Goal: Transaction & Acquisition: Obtain resource

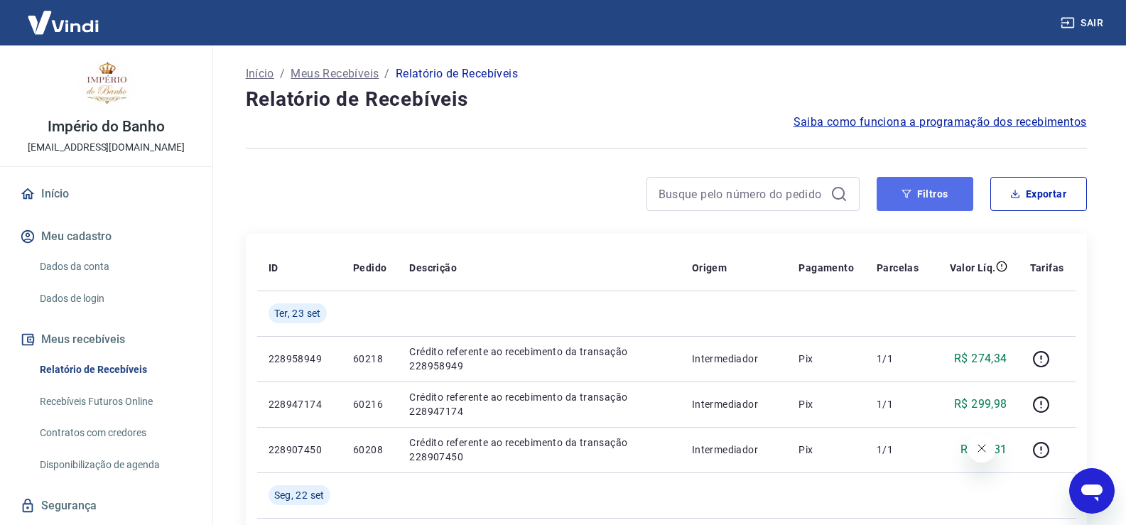
click at [931, 194] on button "Filtros" at bounding box center [925, 194] width 97 height 34
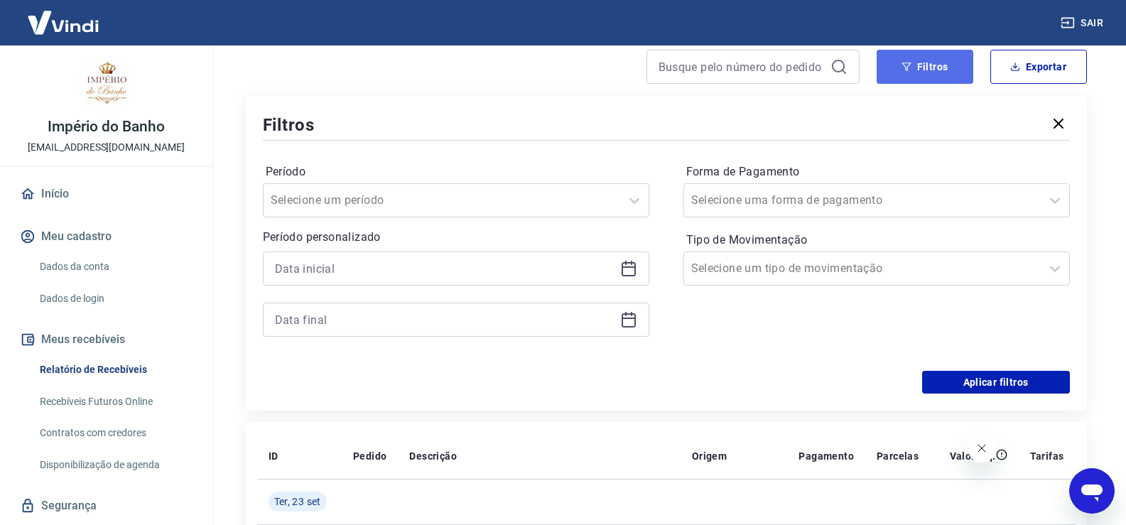
scroll to position [213, 0]
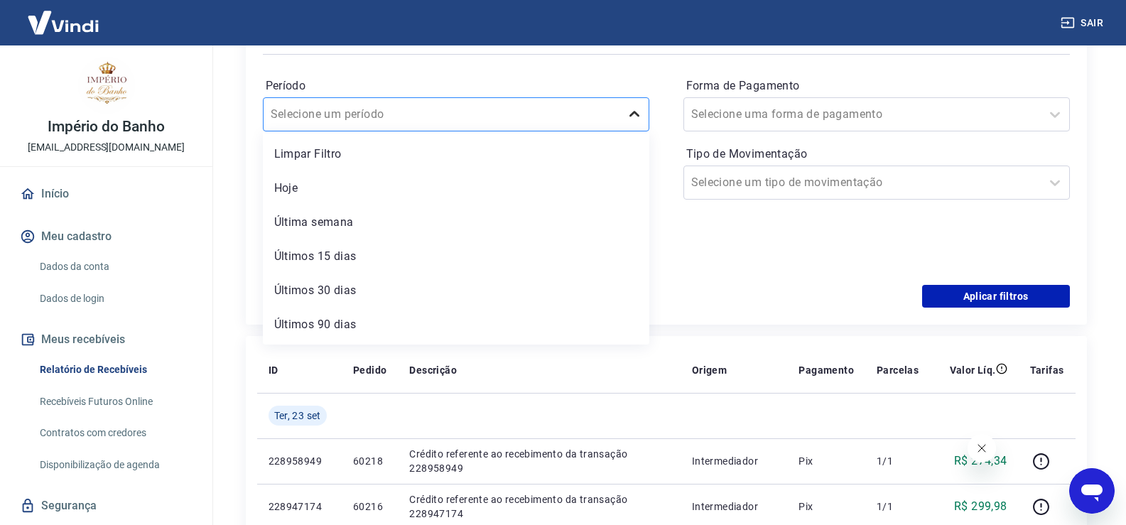
click at [634, 113] on icon at bounding box center [634, 114] width 17 height 17
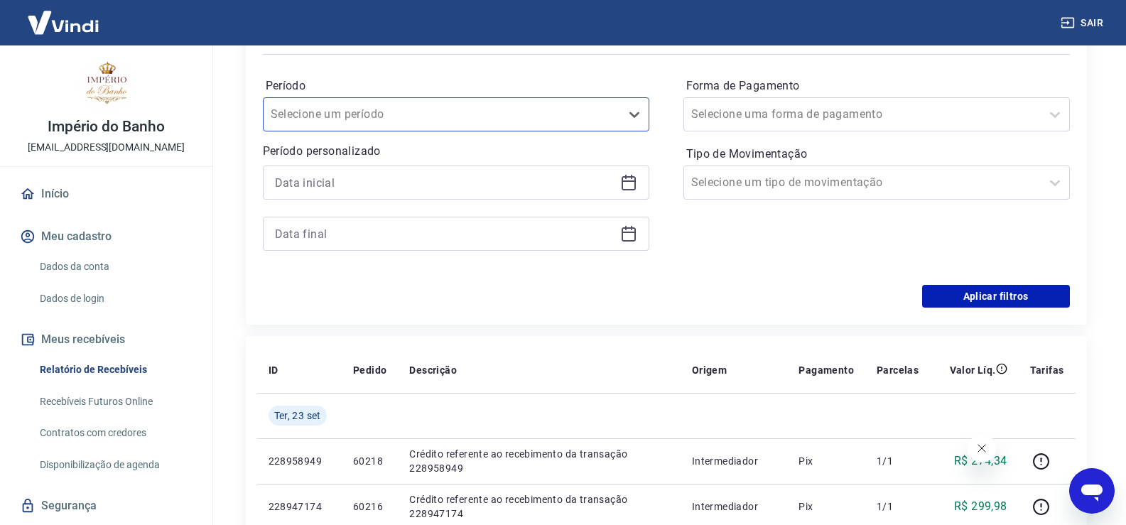
click at [625, 183] on icon at bounding box center [628, 182] width 17 height 17
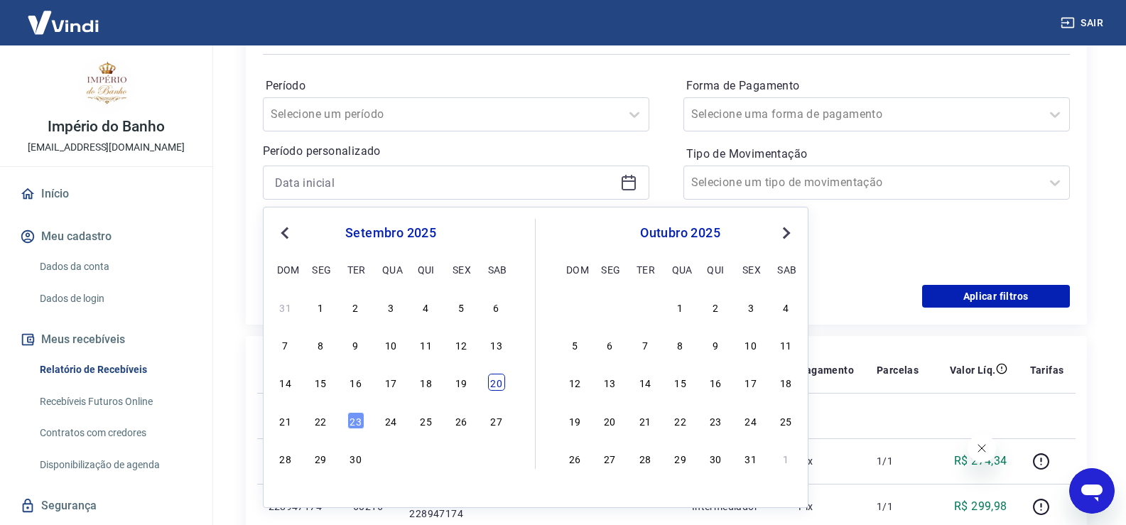
click at [499, 386] on div "20" at bounding box center [496, 382] width 17 height 17
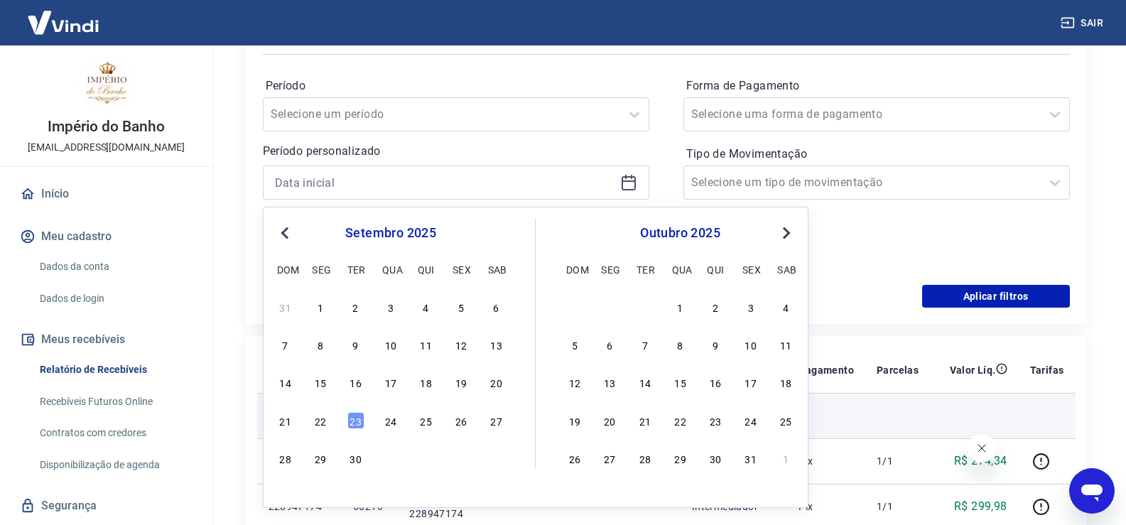
type input "[DATE]"
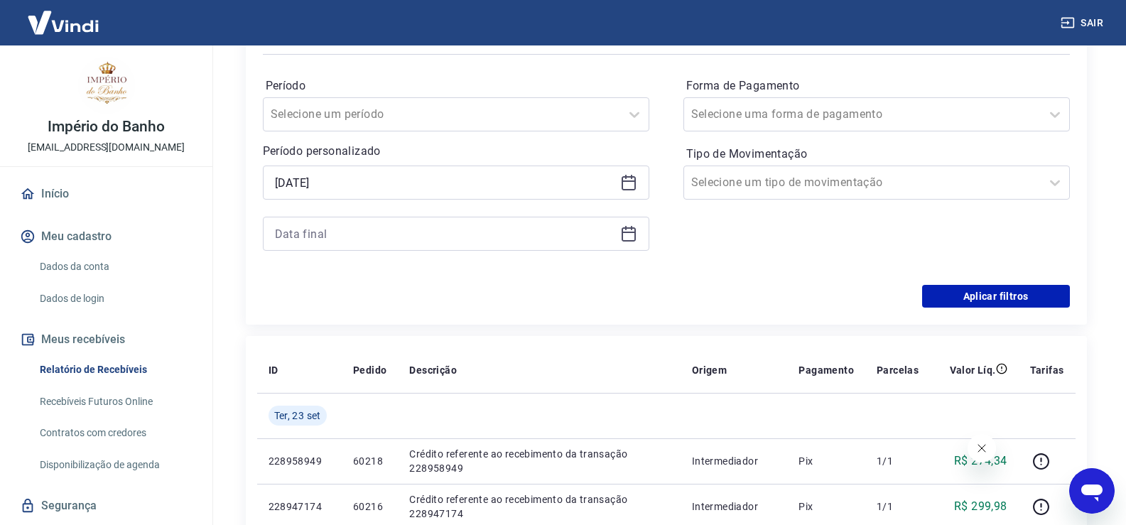
click at [629, 237] on icon at bounding box center [628, 233] width 17 height 17
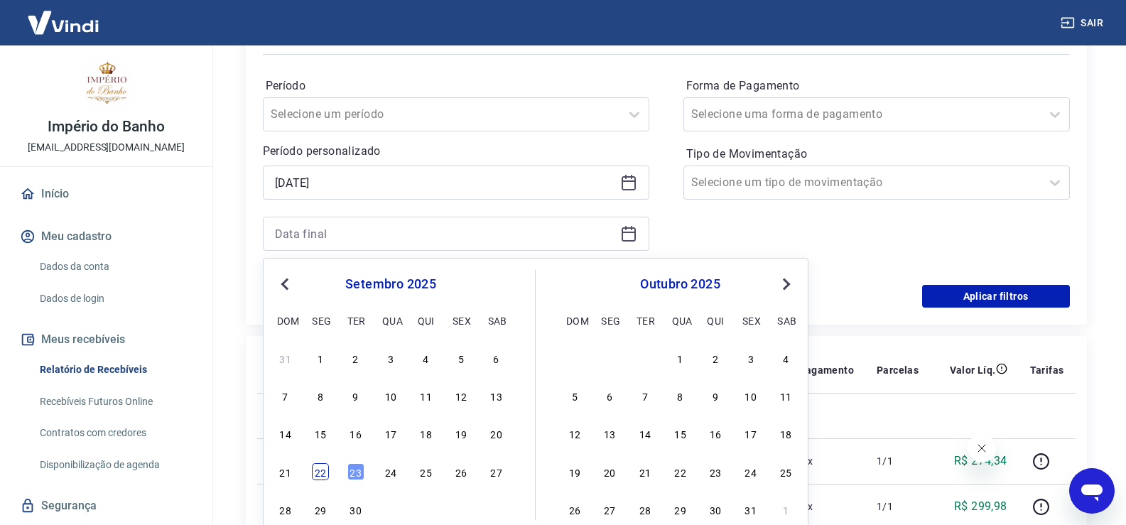
click at [315, 473] on div "22" at bounding box center [320, 471] width 17 height 17
type input "[DATE]"
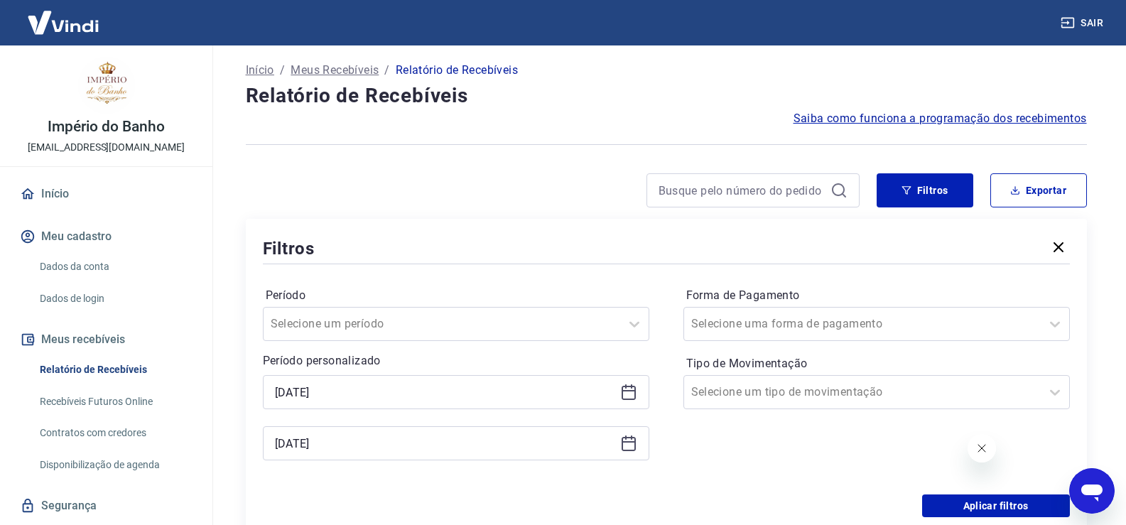
scroll to position [0, 0]
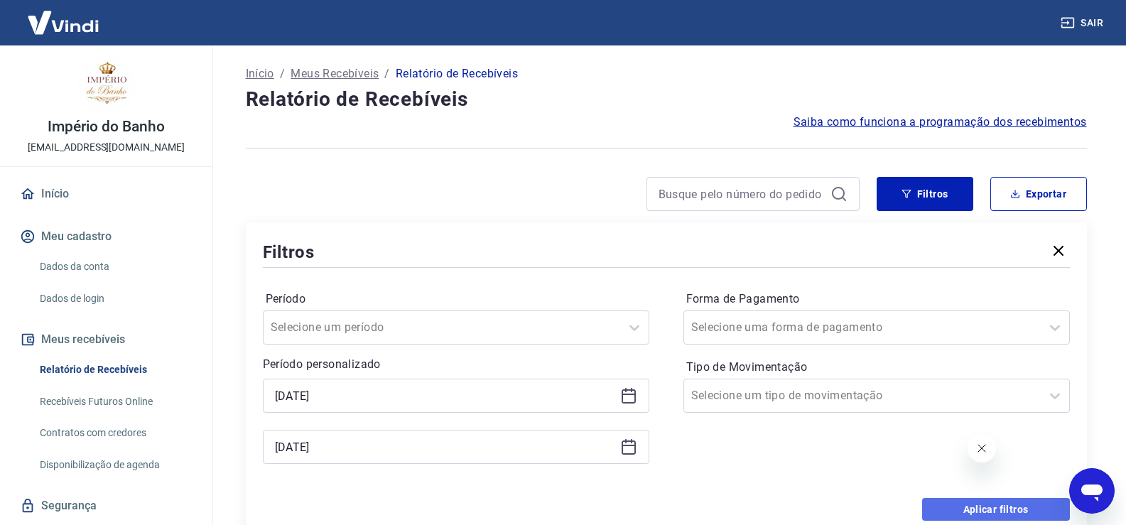
click at [1004, 508] on button "Aplicar filtros" at bounding box center [996, 509] width 148 height 23
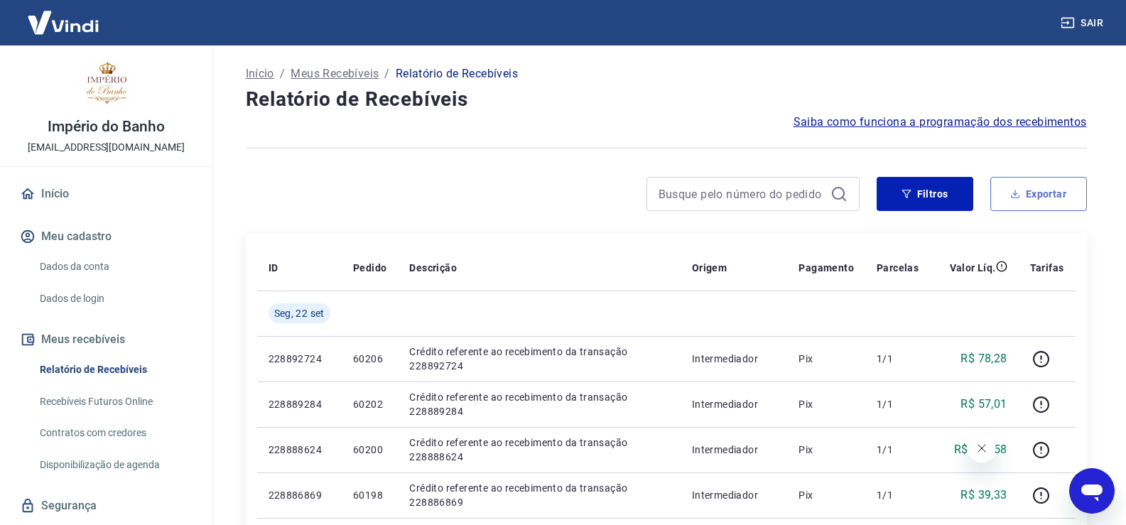
click at [1072, 192] on button "Exportar" at bounding box center [1038, 194] width 97 height 34
type input "[DATE]"
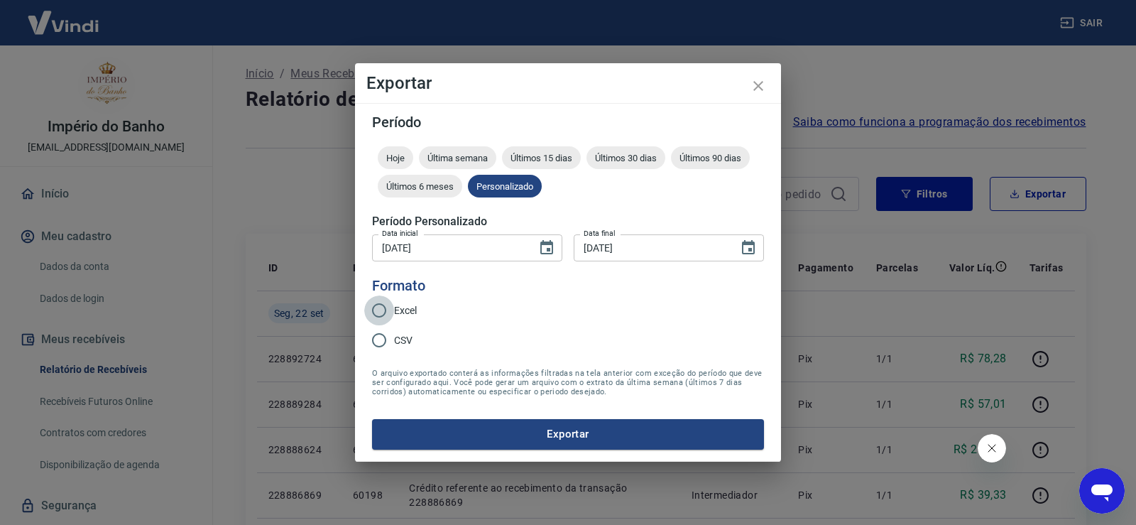
click at [384, 308] on input "Excel" at bounding box center [379, 310] width 30 height 30
radio input "true"
click at [596, 435] on button "Exportar" at bounding box center [568, 434] width 392 height 30
